Goal: Information Seeking & Learning: Learn about a topic

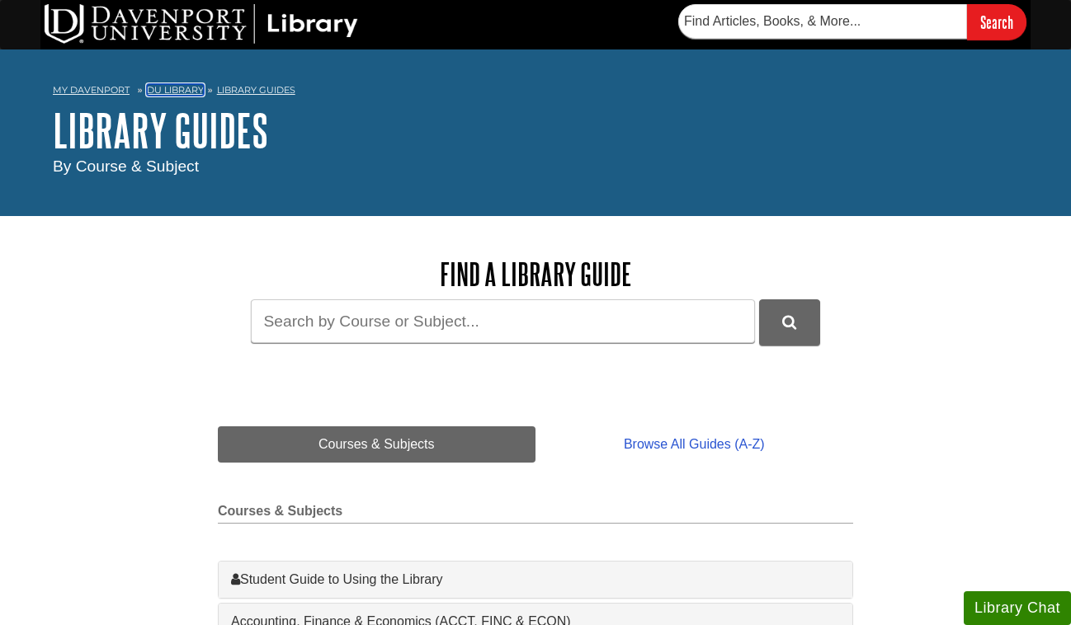
click at [168, 89] on link "DU Library" at bounding box center [175, 90] width 57 height 12
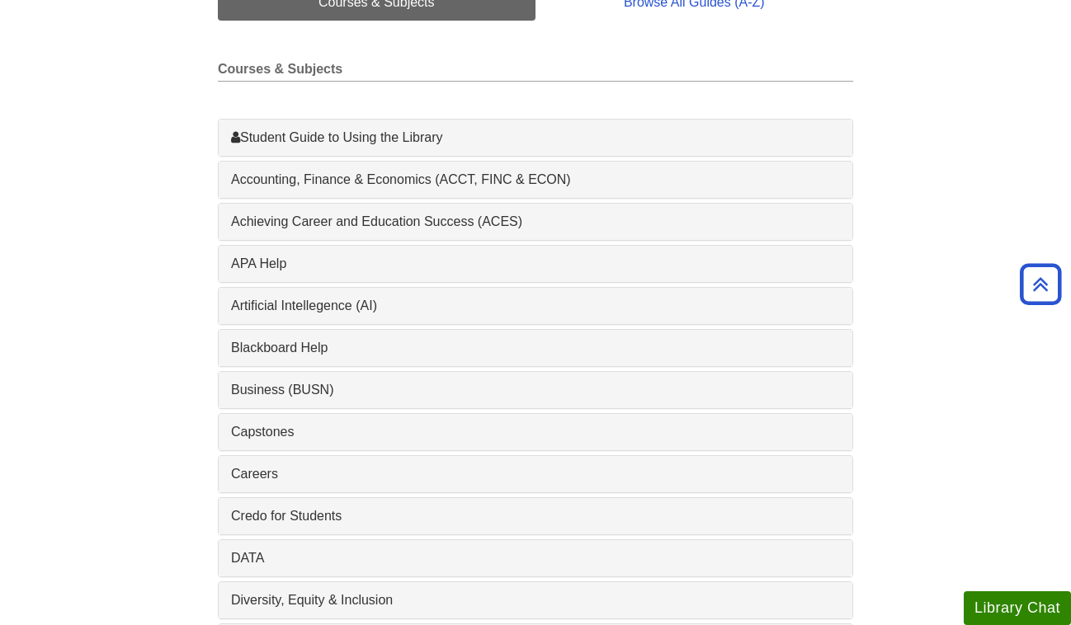
scroll to position [444, 0]
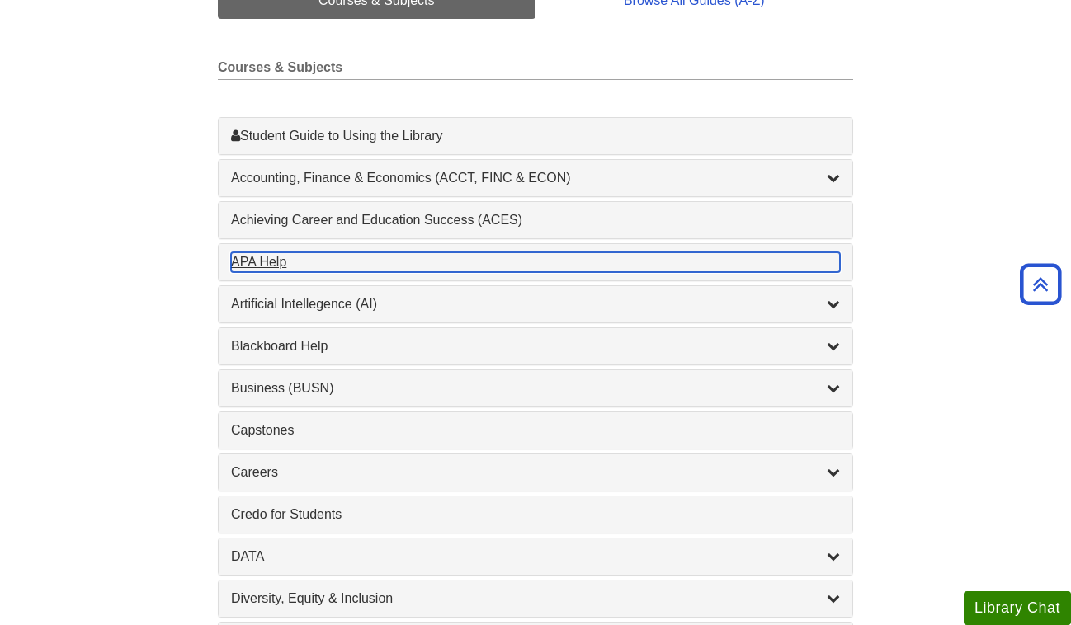
click at [281, 262] on div "APA Help , 1 guides" at bounding box center [535, 262] width 609 height 20
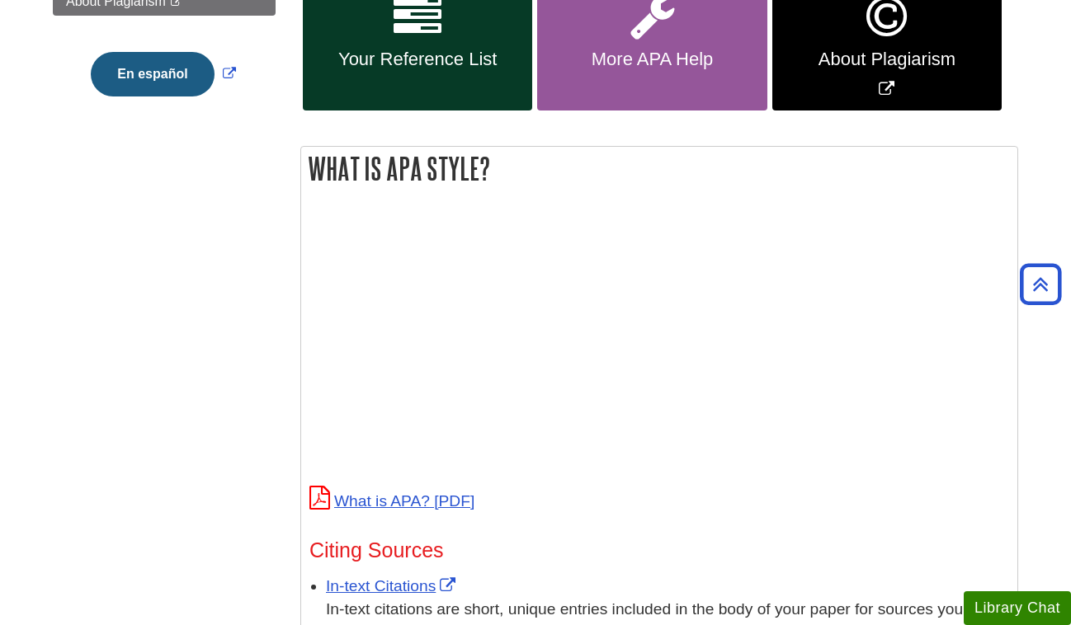
scroll to position [470, 0]
